Goal: Information Seeking & Learning: Learn about a topic

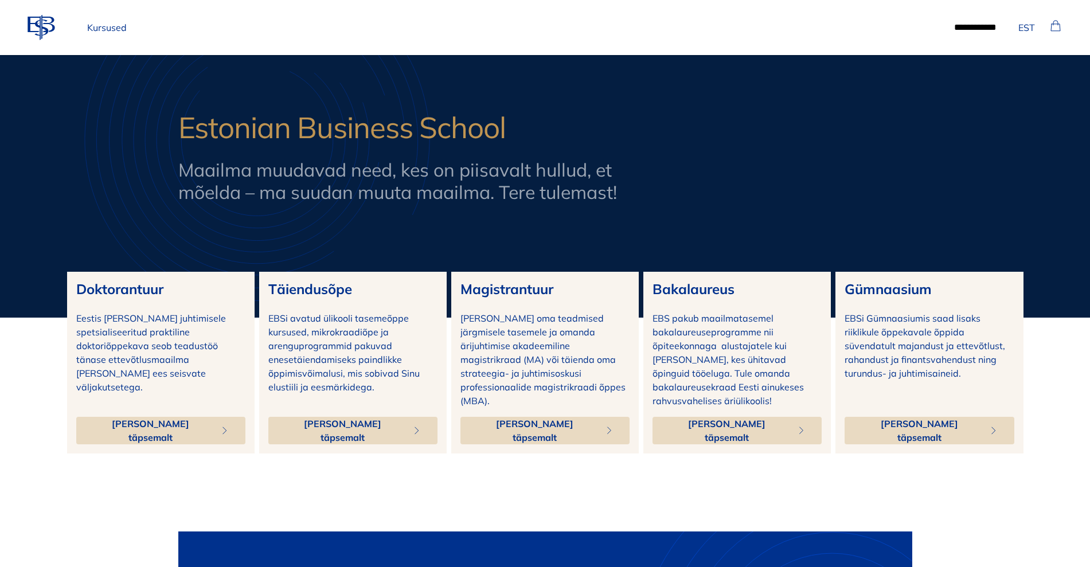
click at [366, 418] on span "[PERSON_NAME] täpsemalt" at bounding box center [343, 431] width 122 height 28
click at [377, 417] on button "[PERSON_NAME] täpsemalt" at bounding box center [352, 431] width 169 height 28
click at [100, 29] on link "Kursused" at bounding box center [107, 27] width 49 height 23
